Goal: Task Accomplishment & Management: Manage account settings

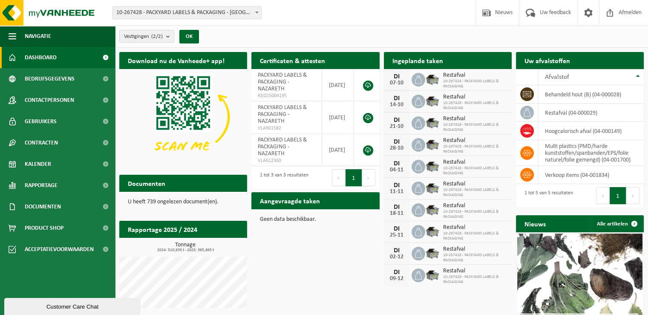
click at [453, 79] on span "10-267428 - PACKYARD LABELS & PACKAGING" at bounding box center [475, 84] width 64 height 10
click at [470, 63] on div "Ingeplande taken Bekijk uw kalender" at bounding box center [448, 60] width 128 height 17
click at [462, 79] on span "10-267428 - PACKYARD LABELS & PACKAGING" at bounding box center [475, 84] width 64 height 10
click at [433, 61] on h2 "Ingeplande taken" at bounding box center [418, 60] width 68 height 17
click at [191, 37] on button "OK" at bounding box center [189, 37] width 20 height 14
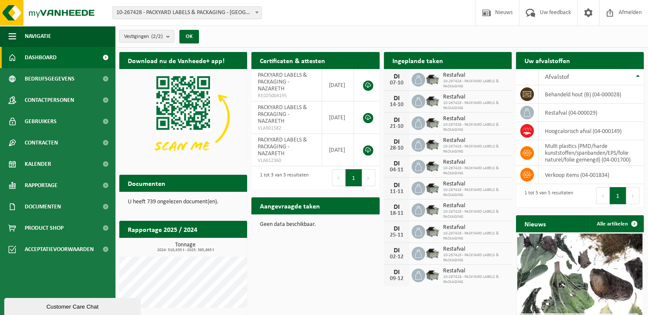
click at [421, 59] on h2 "Ingeplande taken" at bounding box center [418, 60] width 68 height 17
click at [46, 164] on span "Kalender" at bounding box center [38, 163] width 26 height 21
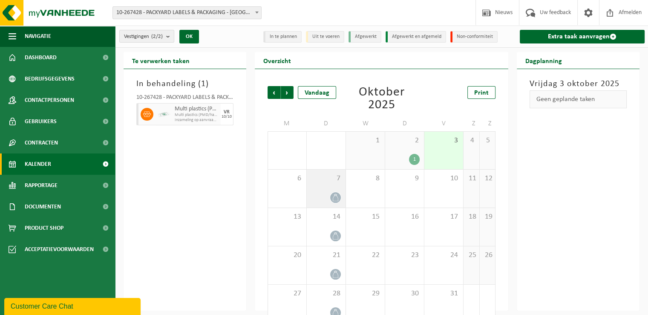
click at [336, 197] on icon at bounding box center [335, 197] width 7 height 7
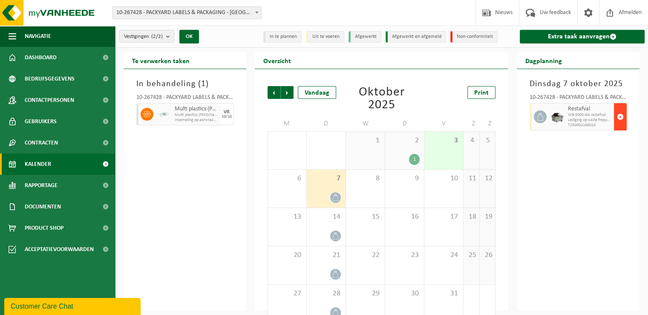
click at [619, 115] on span "button" at bounding box center [620, 116] width 7 height 17
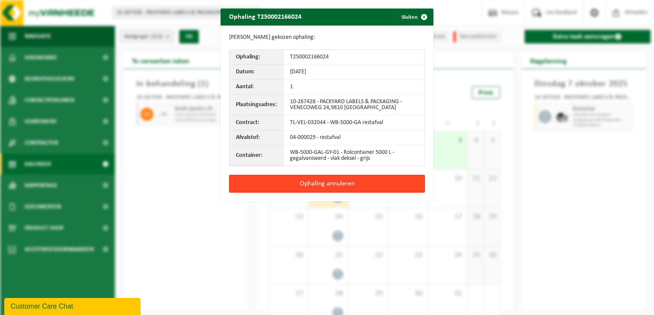
click at [329, 183] on button "Ophaling annuleren" at bounding box center [327, 184] width 196 height 18
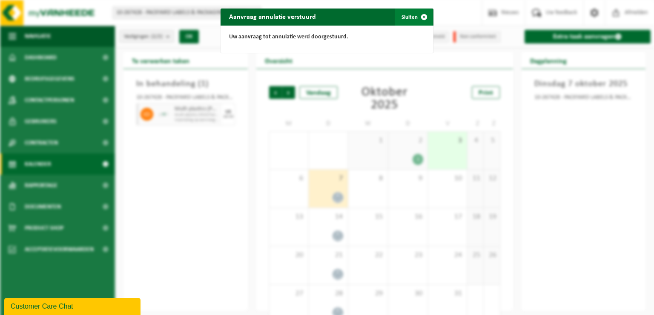
click at [421, 16] on span "button" at bounding box center [424, 17] width 17 height 17
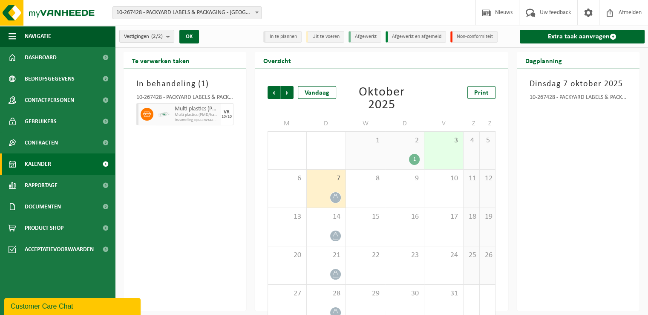
click at [413, 156] on div "1" at bounding box center [414, 159] width 11 height 11
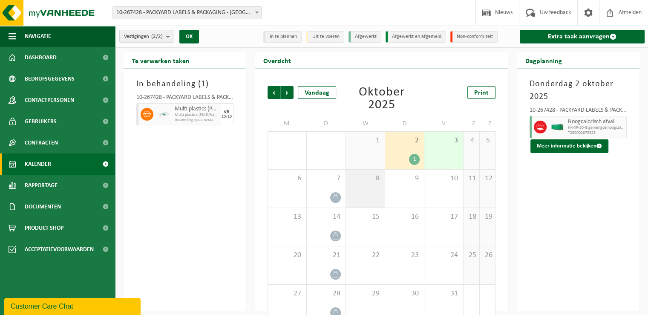
click at [368, 195] on div "8" at bounding box center [365, 189] width 39 height 38
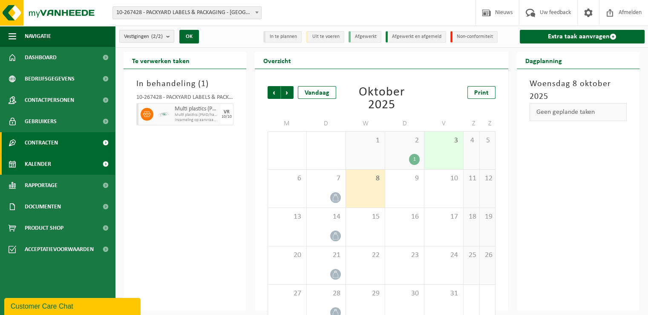
click at [50, 144] on span "Contracten" at bounding box center [41, 142] width 33 height 21
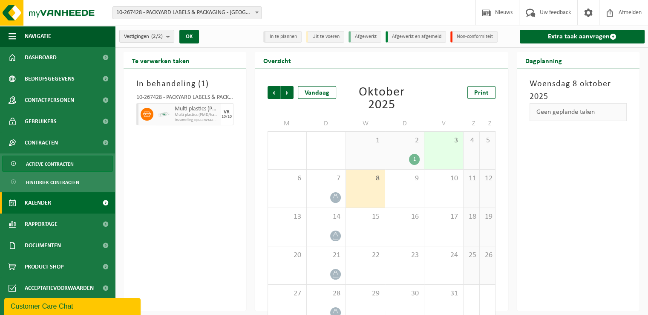
click at [58, 164] on span "Actieve contracten" at bounding box center [50, 164] width 48 height 16
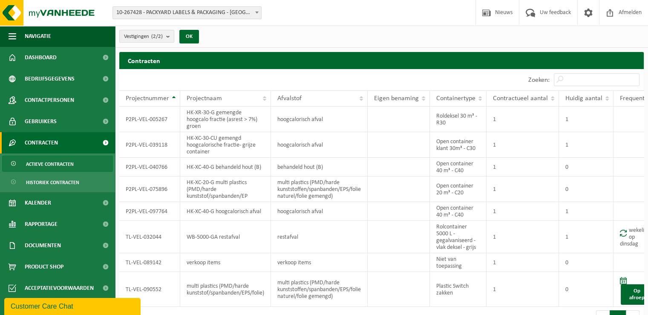
scroll to position [0, 19]
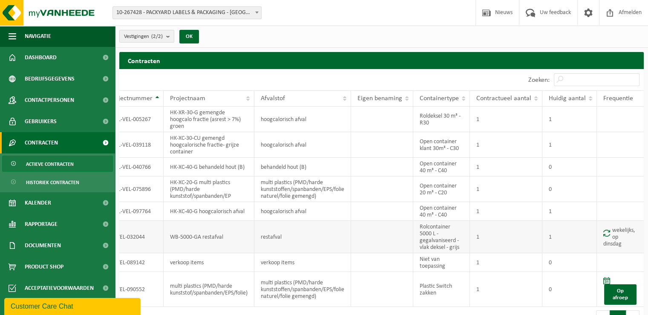
click at [617, 231] on td "wekelijks, op dinsdag" at bounding box center [620, 237] width 47 height 32
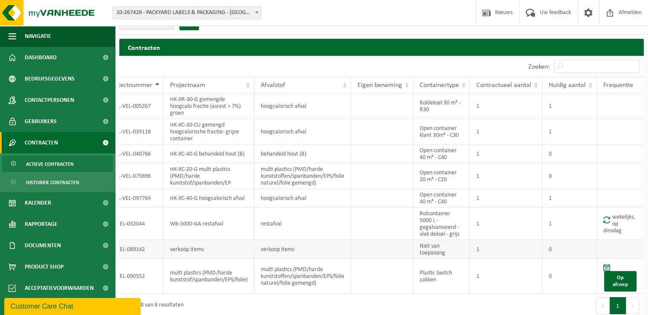
scroll to position [18, 0]
